Goal: Check status: Check status

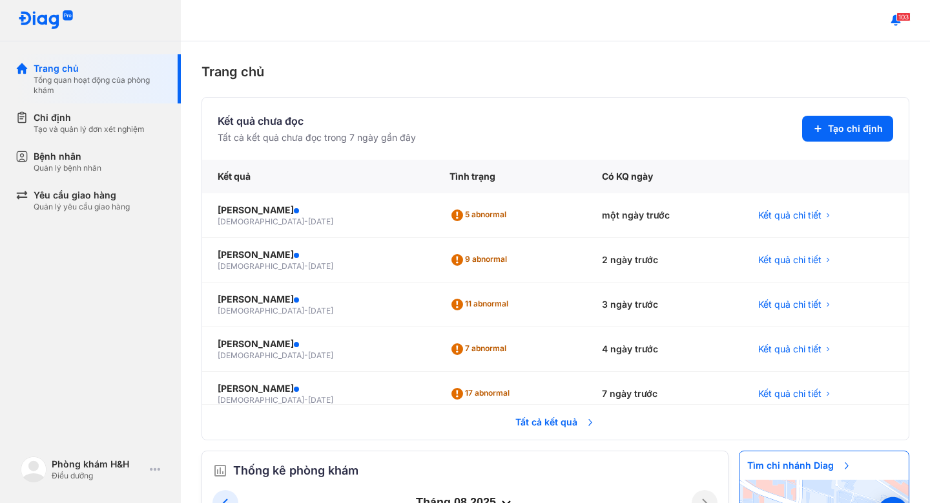
click at [598, 90] on div "Trang chủ Kết quả chưa đọc Tất cả kết quả chưa đọc trong 7 ngày gần đây Tạo chỉ…" at bounding box center [555, 271] width 749 height 461
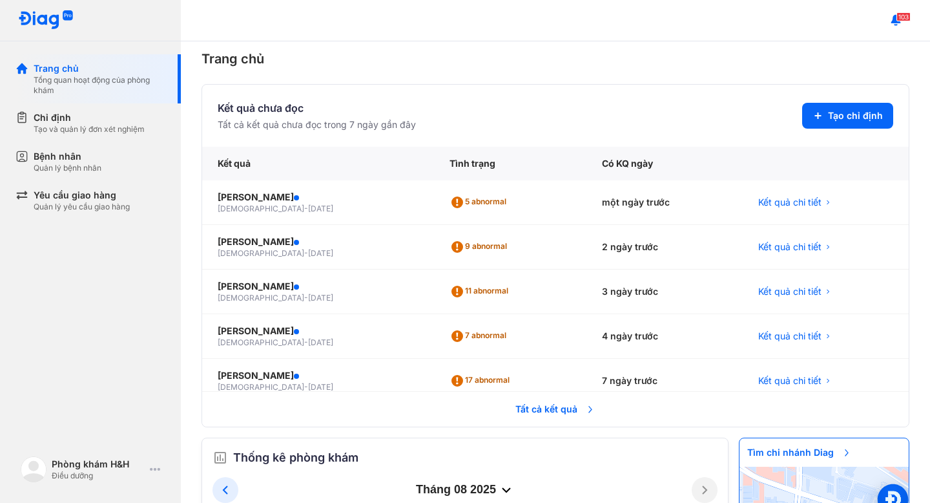
scroll to position [39, 0]
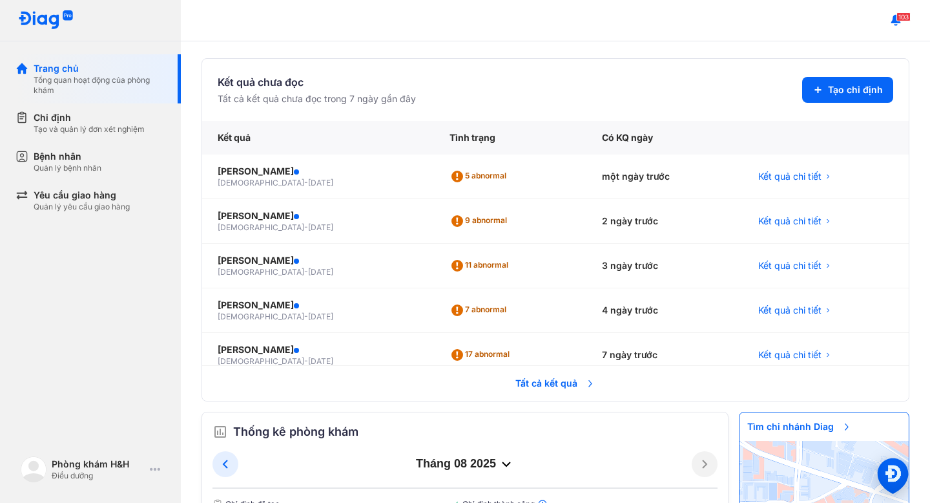
click at [537, 379] on span "Tất cả kết quả" at bounding box center [556, 383] width 96 height 28
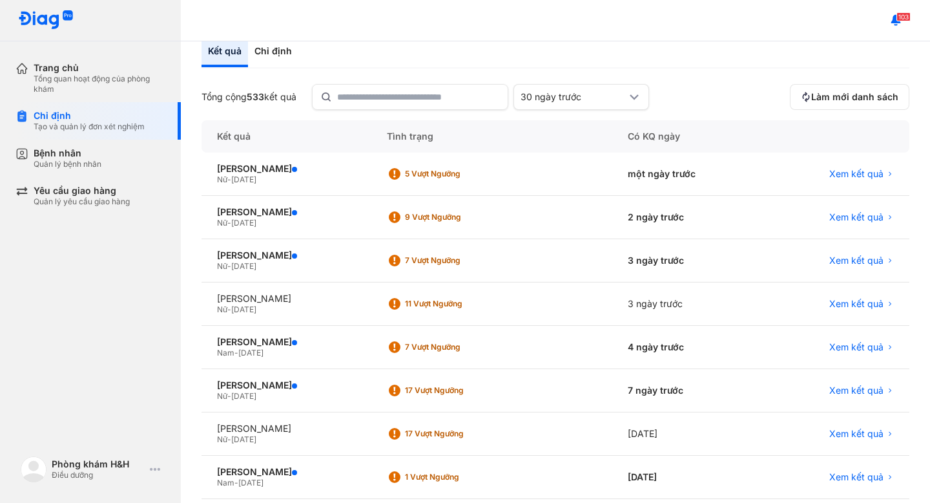
scroll to position [54, 0]
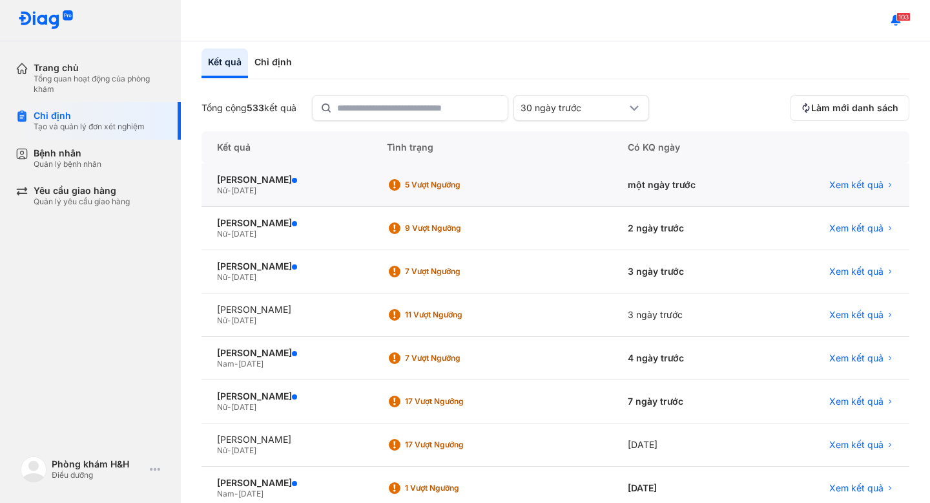
click at [326, 189] on div "Nữ - 05/10/1999" at bounding box center [286, 190] width 139 height 10
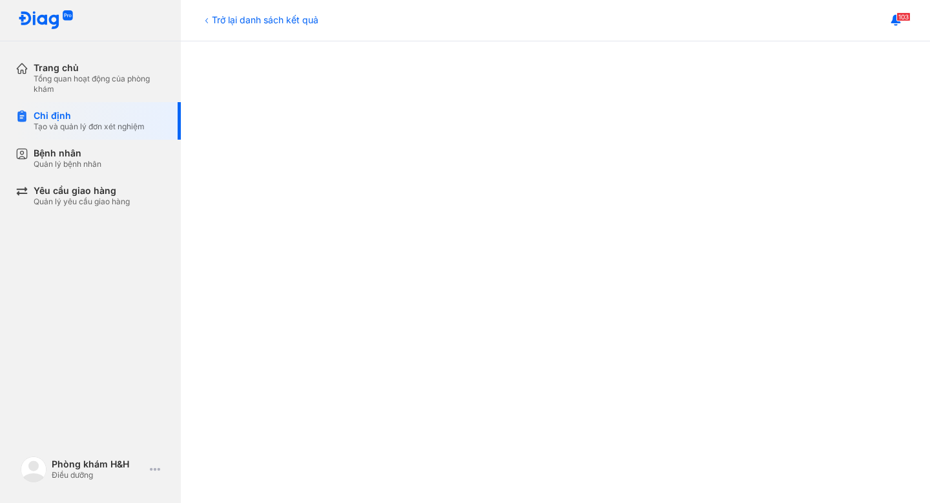
scroll to position [567, 0]
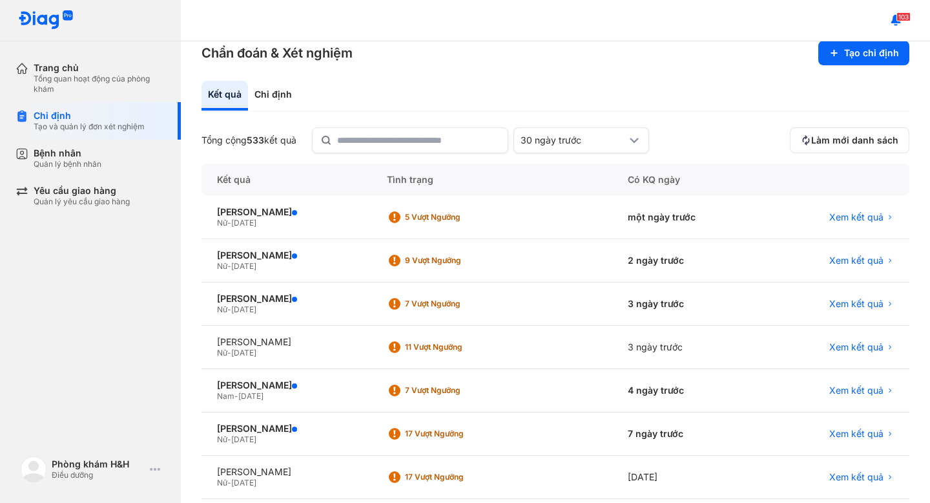
scroll to position [23, 0]
click at [137, 322] on div "Trang chủ Tổng quan hoạt động của phòng khám Chỉ định Tạo và quản lý đơn xét ng…" at bounding box center [90, 251] width 181 height 503
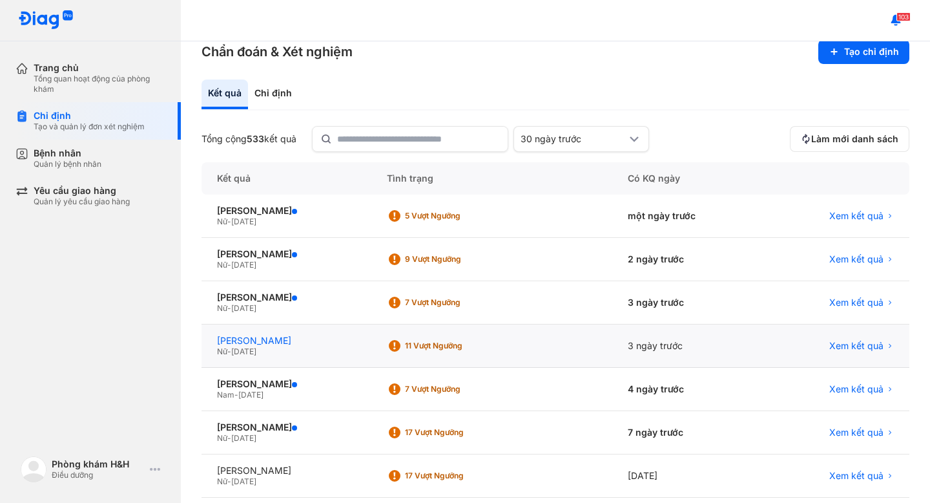
click at [314, 341] on div "[PERSON_NAME]" at bounding box center [286, 341] width 139 height 12
click at [311, 344] on div "[PERSON_NAME]" at bounding box center [286, 341] width 139 height 12
click at [249, 356] on div "Nữ - 25/10/1998" at bounding box center [286, 351] width 139 height 10
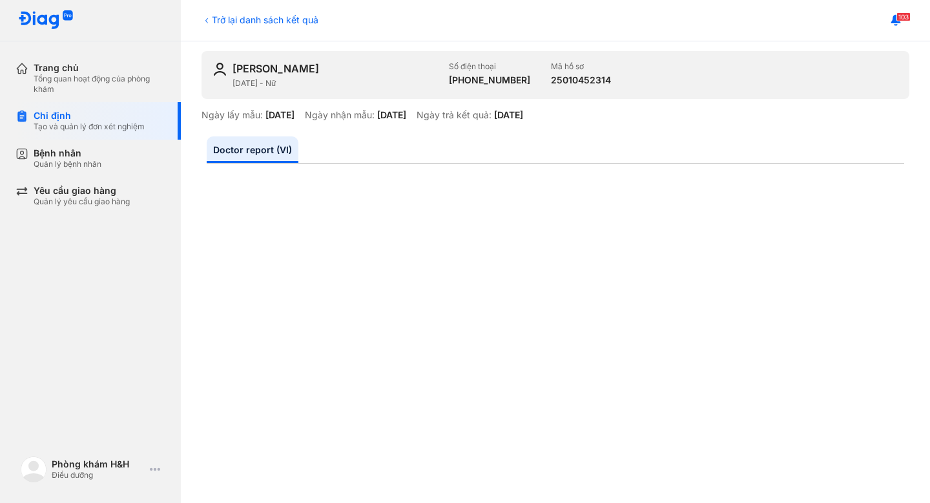
scroll to position [110, 0]
